Goal: Information Seeking & Learning: Learn about a topic

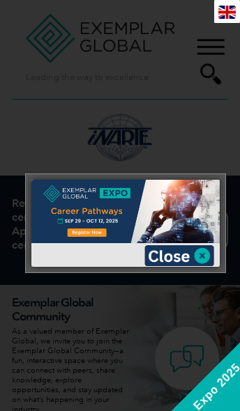
click at [209, 253] on img at bounding box center [179, 255] width 70 height 21
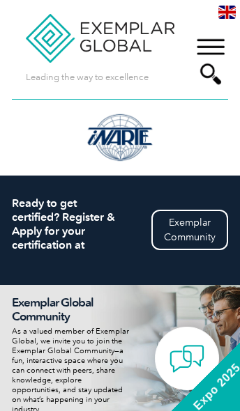
click at [217, 45] on div "▼" at bounding box center [210, 61] width 38 height 70
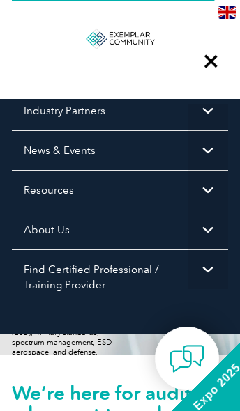
scroll to position [125, 0]
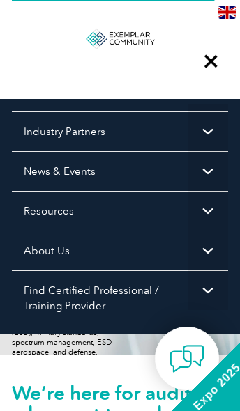
click at [192, 208] on span "▼" at bounding box center [208, 211] width 40 height 40
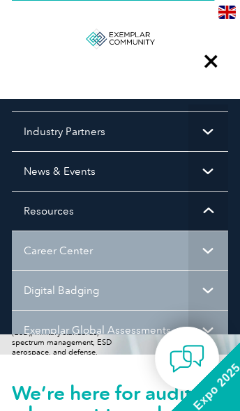
click at [203, 210] on span "▼" at bounding box center [208, 211] width 40 height 40
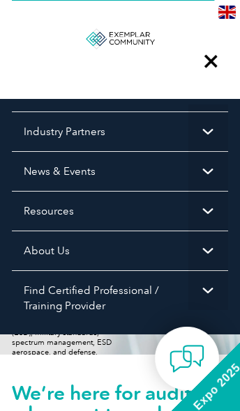
click at [189, 259] on span "▼" at bounding box center [208, 250] width 40 height 40
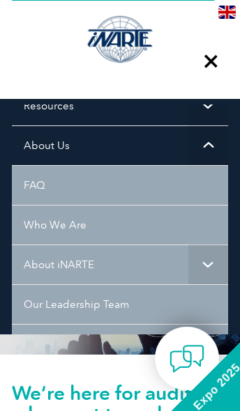
scroll to position [221, 0]
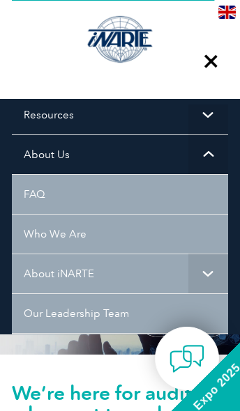
click at [198, 114] on span "▼" at bounding box center [208, 115] width 40 height 40
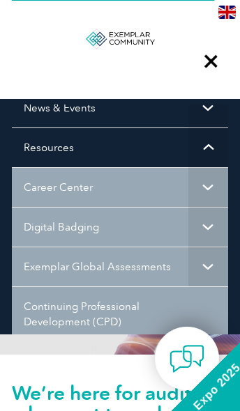
scroll to position [183, 0]
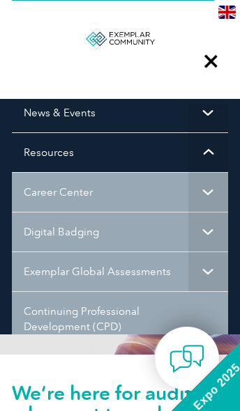
click at [194, 154] on span "▼" at bounding box center [208, 152] width 40 height 40
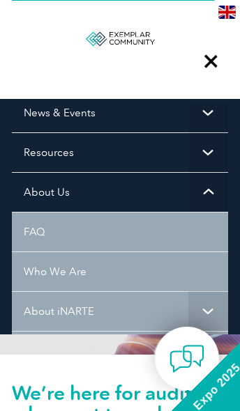
click at [175, 186] on link "About Us" at bounding box center [120, 192] width 216 height 40
click at [200, 120] on span "▼" at bounding box center [208, 113] width 40 height 40
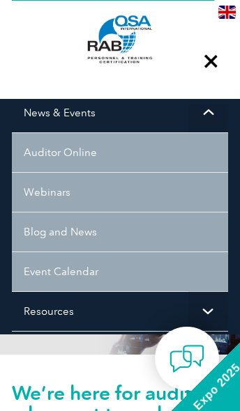
click at [212, 114] on span "▼" at bounding box center [208, 113] width 40 height 40
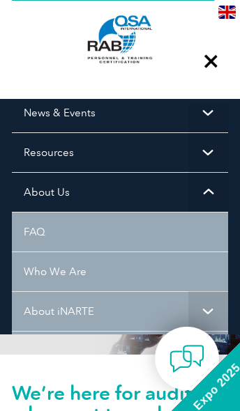
click at [196, 164] on span "▼" at bounding box center [208, 152] width 40 height 40
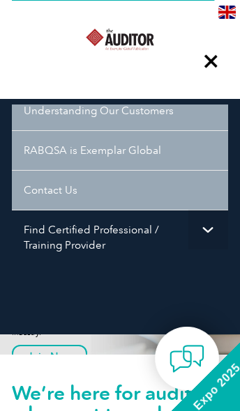
scroll to position [717, 0]
click at [179, 231] on link "Find Certified Professional / Training Provider" at bounding box center [120, 237] width 216 height 55
click at [194, 246] on span "▼" at bounding box center [208, 230] width 40 height 40
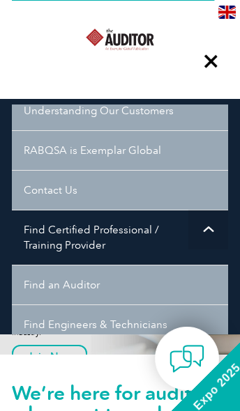
click at [215, 232] on span "▼" at bounding box center [208, 230] width 40 height 40
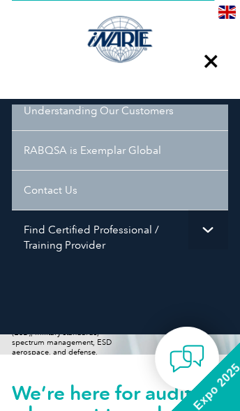
click at [214, 233] on span "▼" at bounding box center [208, 230] width 40 height 40
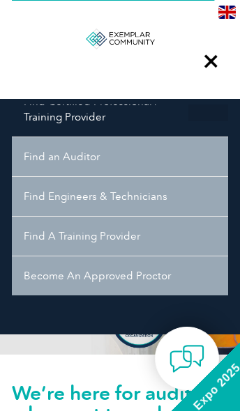
scroll to position [843, 0]
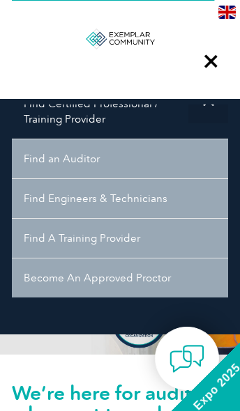
click at [214, 68] on div "▼" at bounding box center [210, 61] width 38 height 70
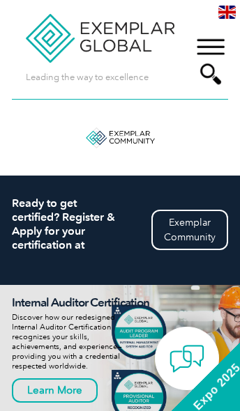
scroll to position [0, 0]
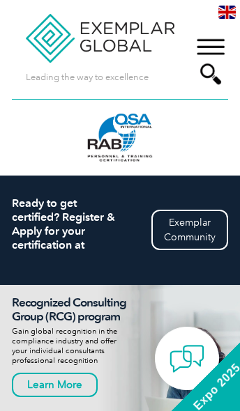
click at [152, 87] on div "Leading the way to excellence" at bounding box center [93, 49] width 162 height 99
click at [208, 78] on div "▼" at bounding box center [210, 61] width 38 height 70
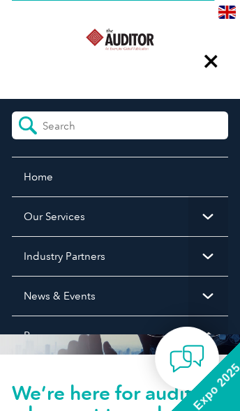
click at [119, 127] on input "search" at bounding box center [104, 121] width 124 height 21
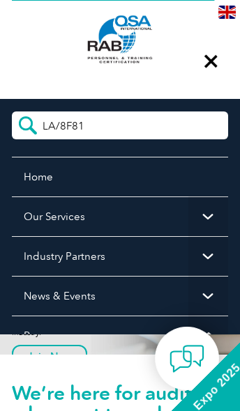
type input "LA/8F81"
click at [27, 124] on input "submit" at bounding box center [27, 125] width 31 height 28
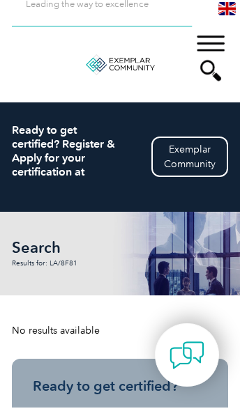
scroll to position [73, 0]
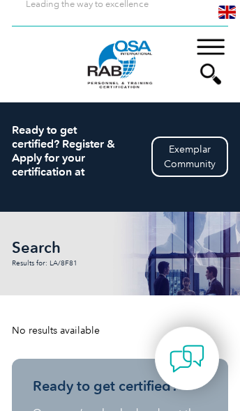
click at [213, 84] on div "▼" at bounding box center [210, 61] width 38 height 70
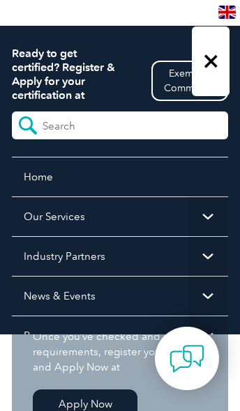
click at [174, 131] on form at bounding box center [120, 125] width 216 height 28
click at [174, 127] on form at bounding box center [120, 125] width 216 height 28
click at [124, 129] on input "search" at bounding box center [104, 121] width 124 height 21
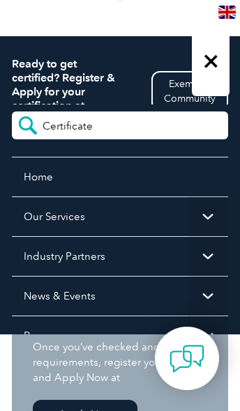
type input "Certificate"
click at [27, 125] on input "submit" at bounding box center [27, 125] width 31 height 28
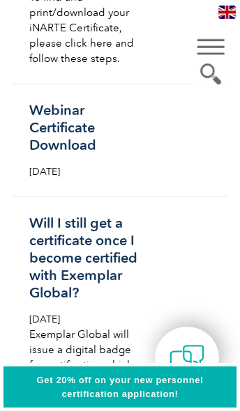
scroll to position [1314, 0]
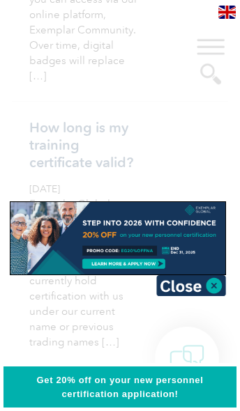
click at [216, 290] on img at bounding box center [191, 285] width 70 height 21
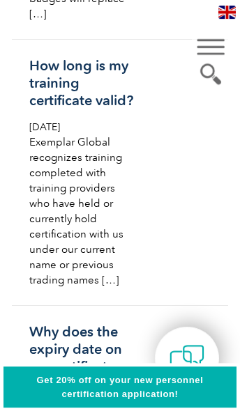
scroll to position [1777, 0]
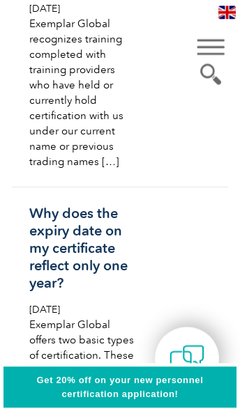
click at [141, 187] on link "How long is my training certificate valid? Friday, February 7th, 2020 Exemplar …" at bounding box center [120, 54] width 216 height 266
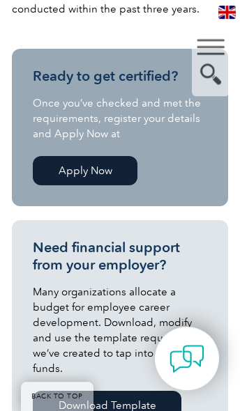
scroll to position [850, 0]
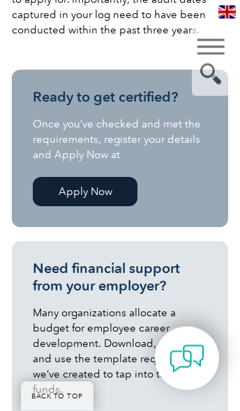
click at [110, 196] on link "Apply Now" at bounding box center [85, 191] width 104 height 29
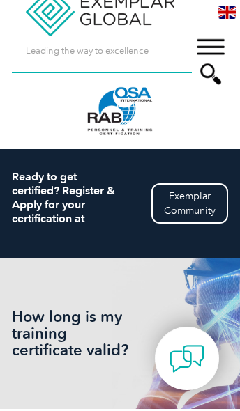
scroll to position [0, 0]
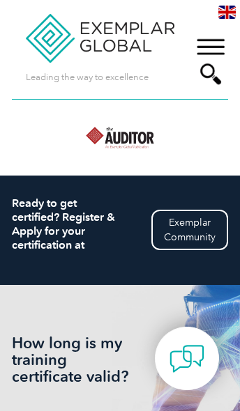
click at [177, 397] on div "How long is my training certificate valid?" at bounding box center [120, 360] width 216 height 150
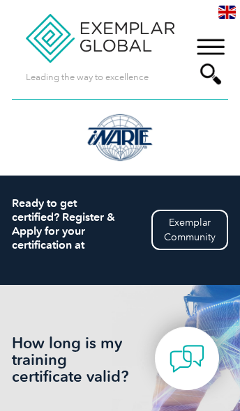
scroll to position [62, 0]
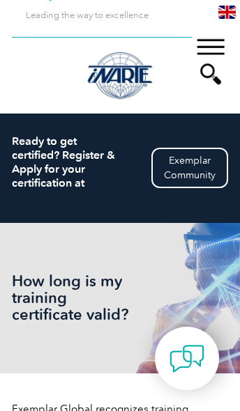
click at [210, 63] on div "▼" at bounding box center [210, 61] width 38 height 70
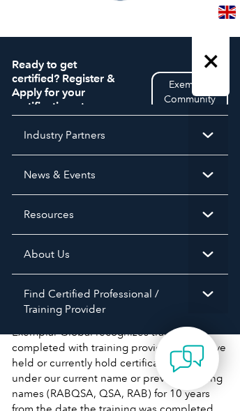
scroll to position [120, 0]
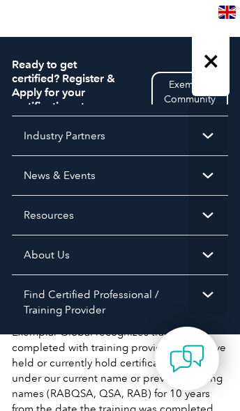
click at [207, 172] on span "▼" at bounding box center [208, 175] width 40 height 40
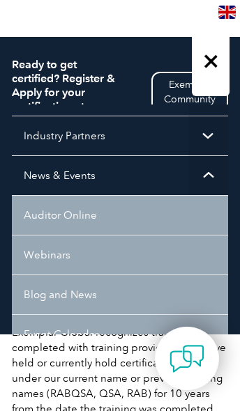
click at [213, 174] on span "▼" at bounding box center [208, 175] width 40 height 40
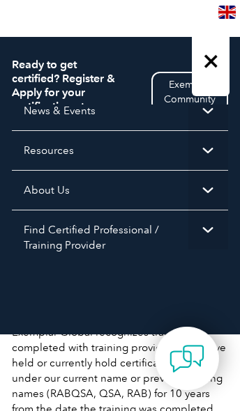
scroll to position [185, 0]
click at [221, 228] on span "▼" at bounding box center [208, 230] width 40 height 40
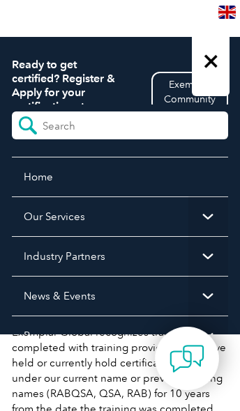
scroll to position [0, 0]
click at [50, 173] on link "Home" at bounding box center [120, 177] width 216 height 40
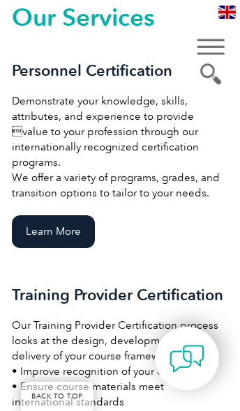
scroll to position [1890, 0]
click at [71, 233] on link "Learn More" at bounding box center [53, 231] width 83 height 33
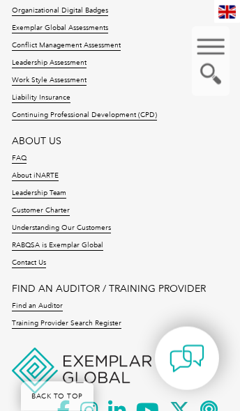
scroll to position [4837, 0]
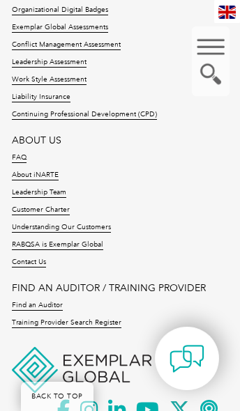
click at [93, 246] on link "RABQSA is Exemplar Global" at bounding box center [57, 245] width 91 height 10
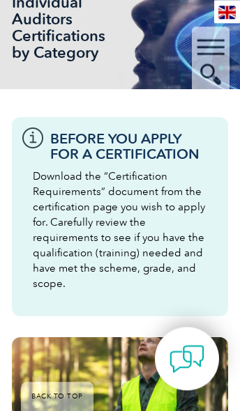
scroll to position [0, 0]
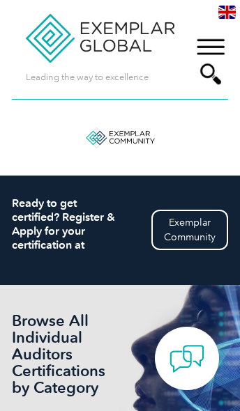
click at [148, 93] on div "Leading the way to excellence" at bounding box center [93, 49] width 162 height 99
click at [140, 91] on div "Leading the way to excellence" at bounding box center [93, 49] width 162 height 99
click at [127, 81] on p "Leading the way to excellence" at bounding box center [87, 77] width 123 height 15
click at [138, 72] on p "Leading the way to excellence" at bounding box center [87, 77] width 123 height 15
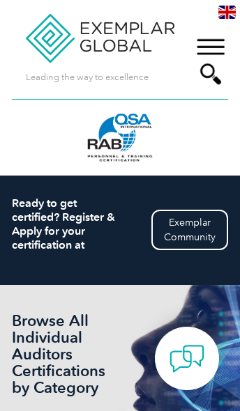
click at [148, 79] on p "Leading the way to excellence" at bounding box center [87, 77] width 123 height 15
click at [152, 91] on div "Leading the way to excellence" at bounding box center [93, 49] width 162 height 99
click at [215, 77] on div "▼" at bounding box center [210, 61] width 38 height 70
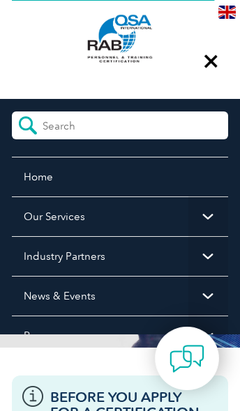
click at [147, 131] on input "search" at bounding box center [104, 121] width 124 height 21
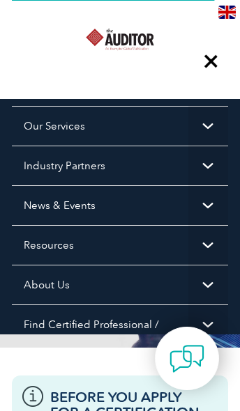
scroll to position [93, 0]
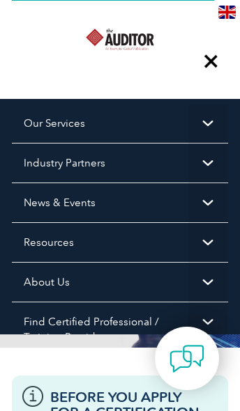
click at [205, 242] on span "▼" at bounding box center [208, 242] width 40 height 40
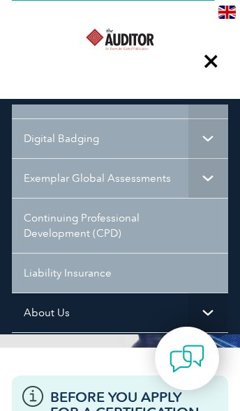
scroll to position [276, 0]
click at [95, 142] on link "Digital Badging" at bounding box center [120, 139] width 216 height 40
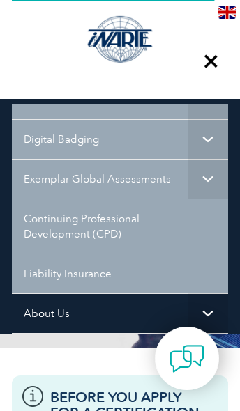
click at [134, 230] on link "Continuing Professional Development (CPD)" at bounding box center [120, 225] width 216 height 55
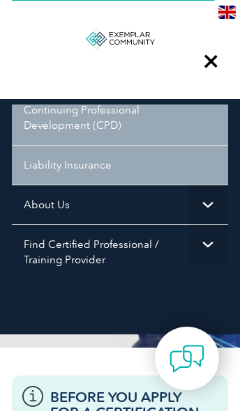
scroll to position [386, 0]
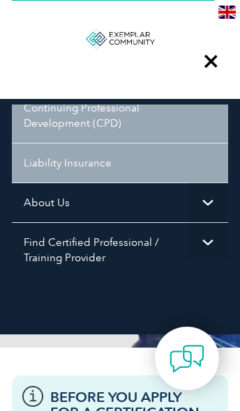
click at [200, 206] on span "▼" at bounding box center [208, 202] width 40 height 40
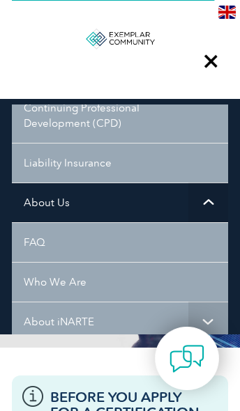
click at [204, 201] on span "▼" at bounding box center [208, 202] width 40 height 40
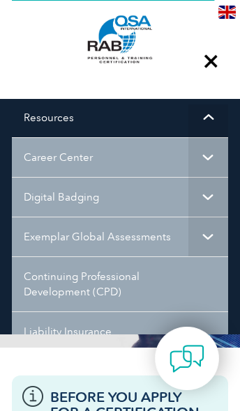
scroll to position [205, 0]
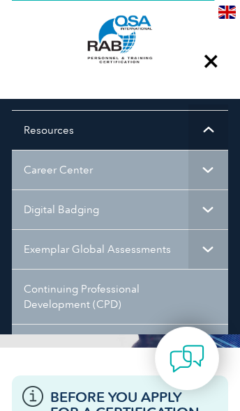
click at [205, 171] on span "▼" at bounding box center [208, 170] width 40 height 40
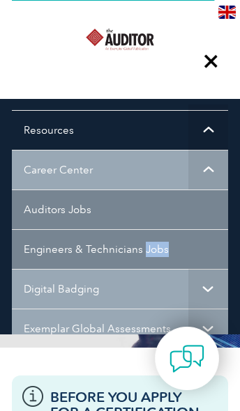
click at [185, 292] on link "Digital Badging" at bounding box center [120, 289] width 216 height 40
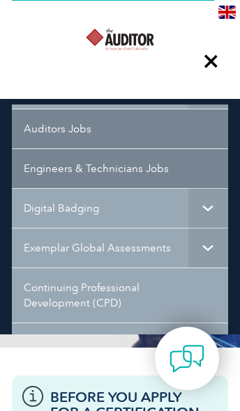
scroll to position [306, 0]
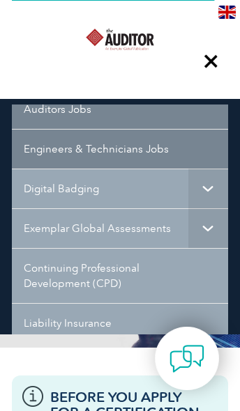
click at [214, 183] on span "▼" at bounding box center [208, 189] width 40 height 40
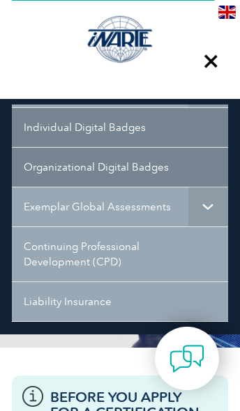
scroll to position [423, 0]
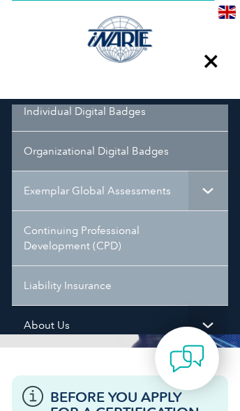
click at [212, 194] on span "▼" at bounding box center [208, 191] width 40 height 40
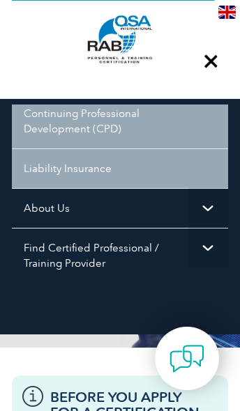
scroll to position [870, 0]
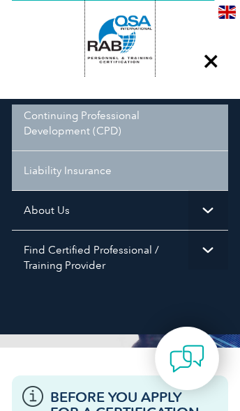
click at [154, 63] on div at bounding box center [119, 39] width 69 height 77
click at [217, 65] on div "▼" at bounding box center [210, 61] width 38 height 70
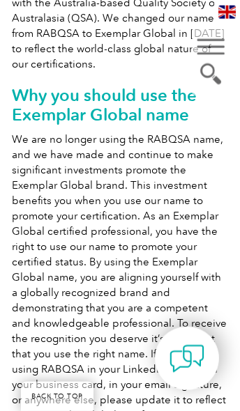
scroll to position [696, 0]
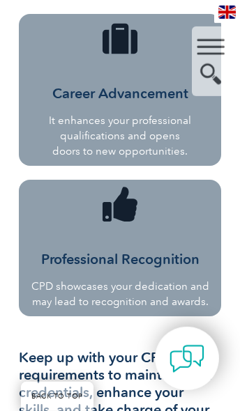
scroll to position [1718, 0]
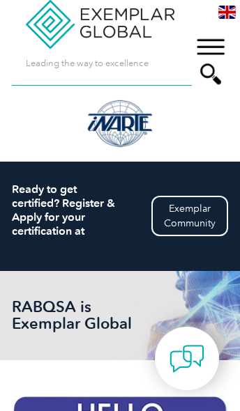
scroll to position [15, 0]
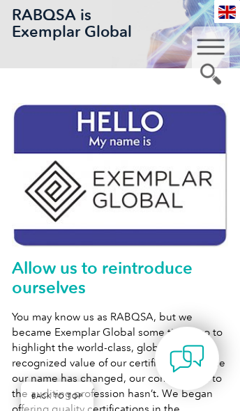
click at [45, 181] on img at bounding box center [120, 175] width 216 height 145
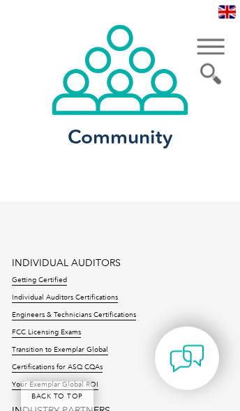
scroll to position [1392, 0]
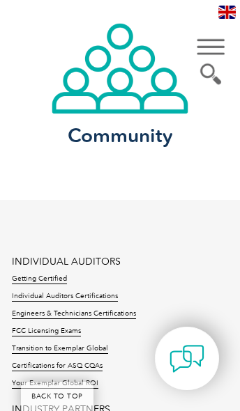
click at [50, 274] on link "Getting Certified" at bounding box center [39, 279] width 55 height 10
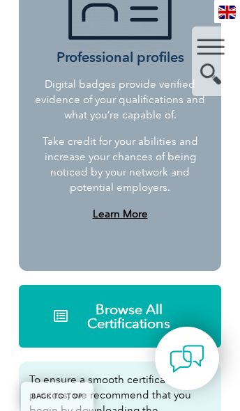
scroll to position [1658, 0]
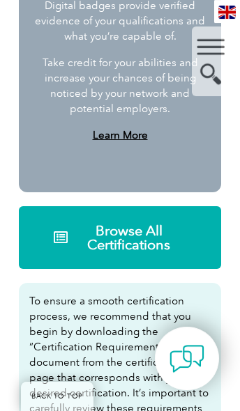
click at [149, 253] on link "Browse All Certifications" at bounding box center [120, 237] width 202 height 63
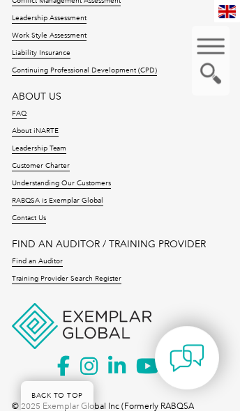
scroll to position [4880, 0]
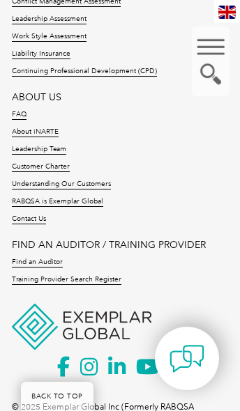
click at [19, 222] on link "Contact Us" at bounding box center [29, 219] width 34 height 10
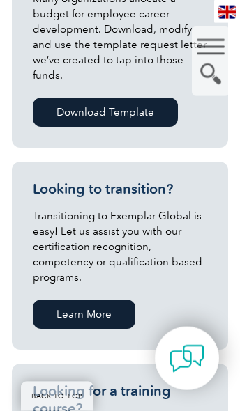
scroll to position [1725, 0]
click at [123, 307] on link "Learn More" at bounding box center [84, 313] width 102 height 29
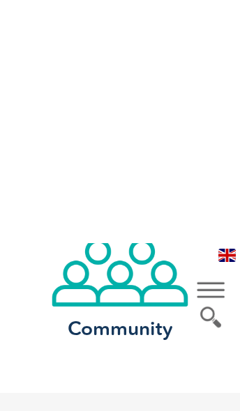
scroll to position [986, 0]
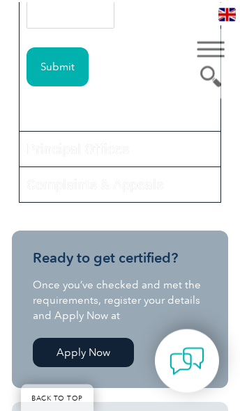
scroll to position [858, 0]
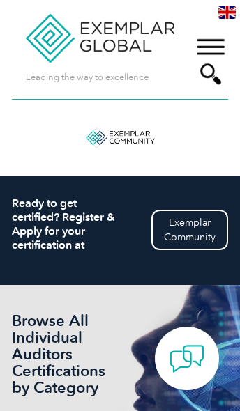
click at [226, 53] on div "▼" at bounding box center [210, 61] width 38 height 70
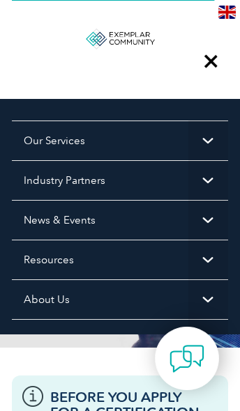
scroll to position [75, 0]
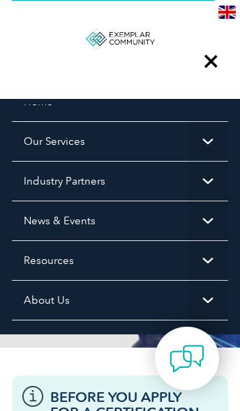
click at [24, 187] on link "Industry Partners" at bounding box center [120, 181] width 216 height 40
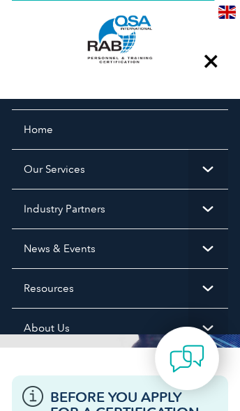
scroll to position [47, 0]
click at [212, 214] on span "▼" at bounding box center [208, 209] width 40 height 40
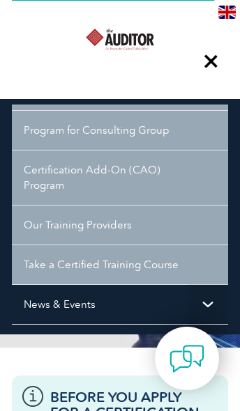
scroll to position [302, 0]
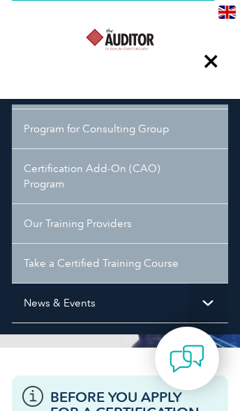
click at [38, 167] on link "Certification Add-On (CAO) Program" at bounding box center [120, 175] width 216 height 55
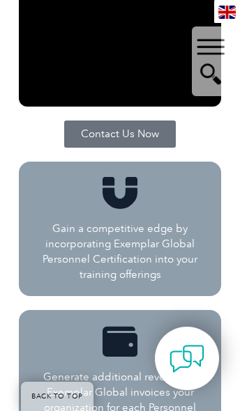
scroll to position [1160, 0]
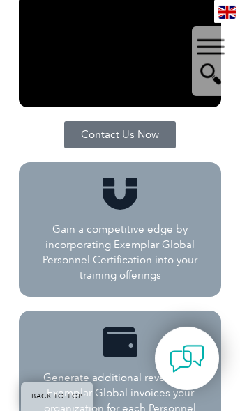
click at [85, 130] on span "Contact Us Now" at bounding box center [120, 135] width 78 height 10
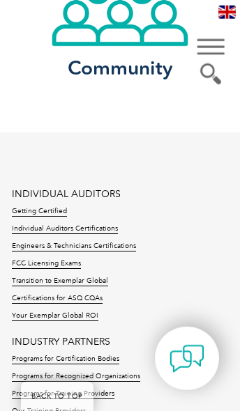
scroll to position [2713, 0]
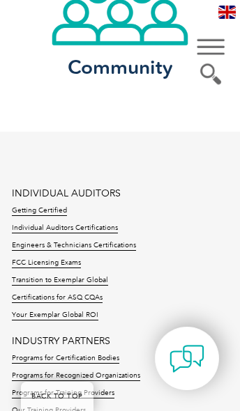
click at [69, 265] on link "FCC Licensing Exams" at bounding box center [46, 263] width 69 height 10
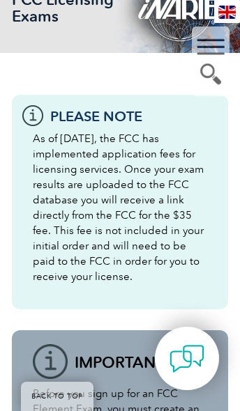
click at [151, 235] on p "As of [DATE], the FCC has implemented application fees for licensing services. …" at bounding box center [120, 207] width 174 height 153
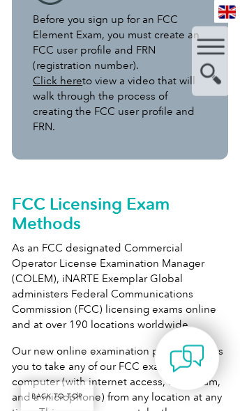
scroll to position [751, 0]
